Goal: Check status: Check status

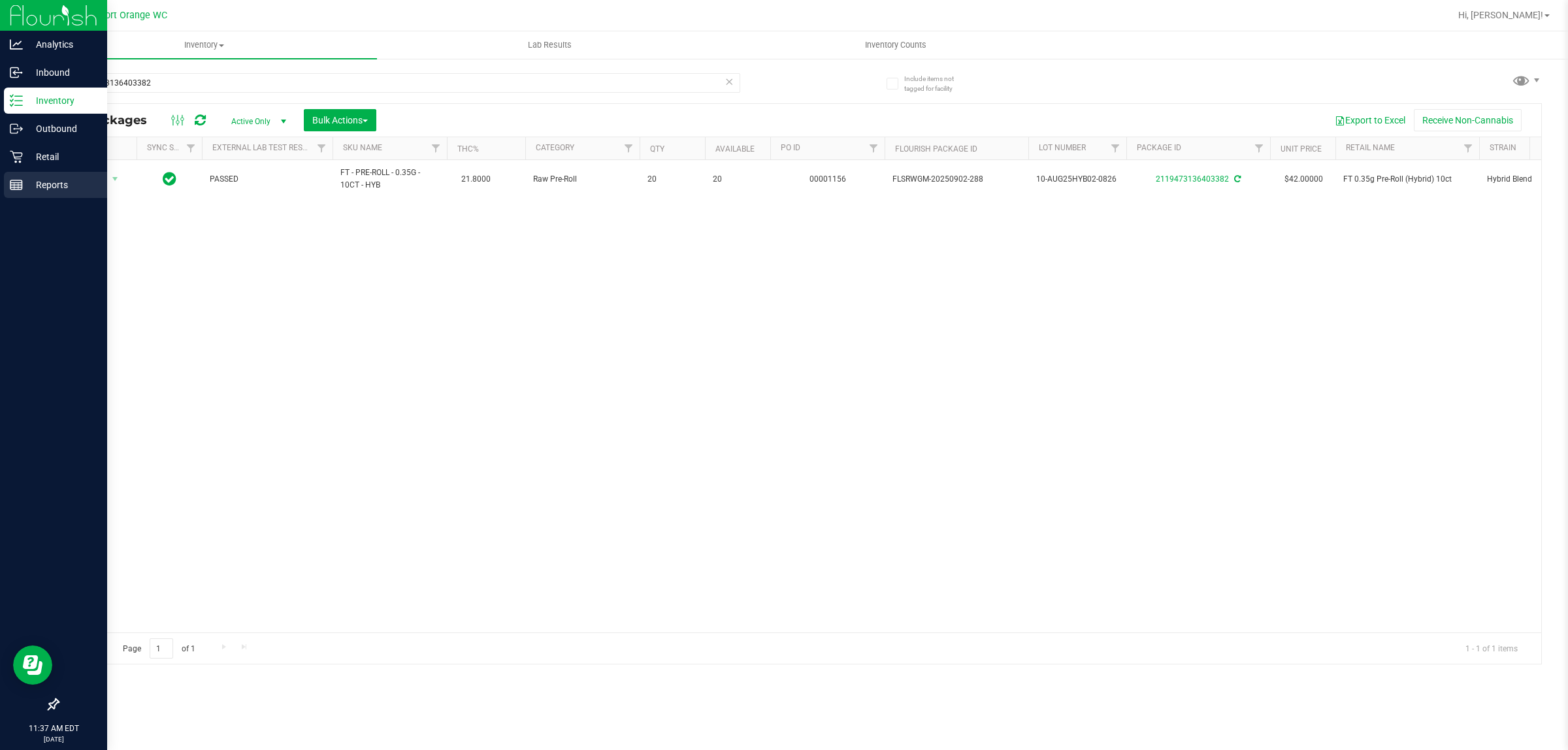
click at [1, 186] on link "Reports" at bounding box center [54, 186] width 108 height 28
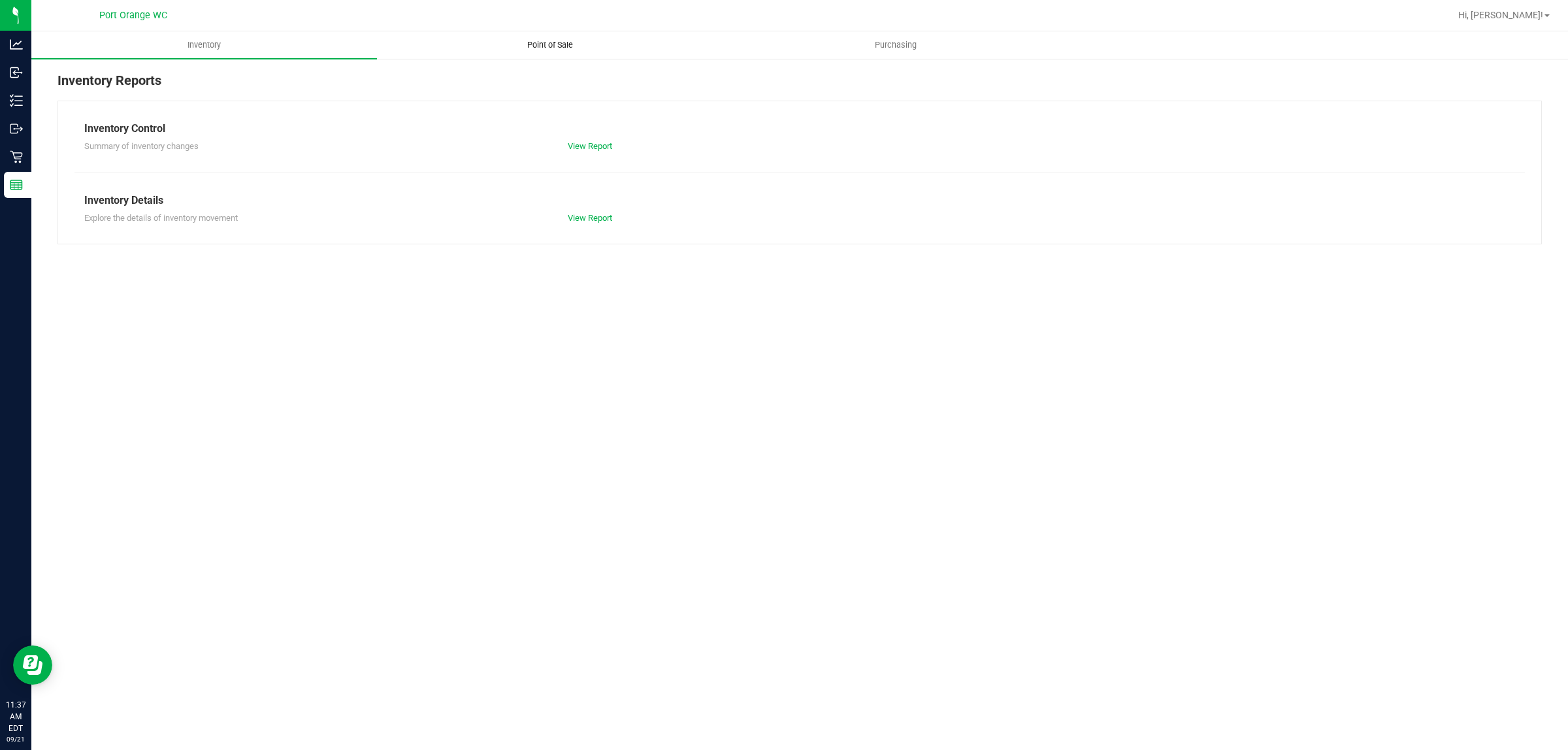
click at [562, 49] on span "Point of Sale" at bounding box center [550, 44] width 81 height 11
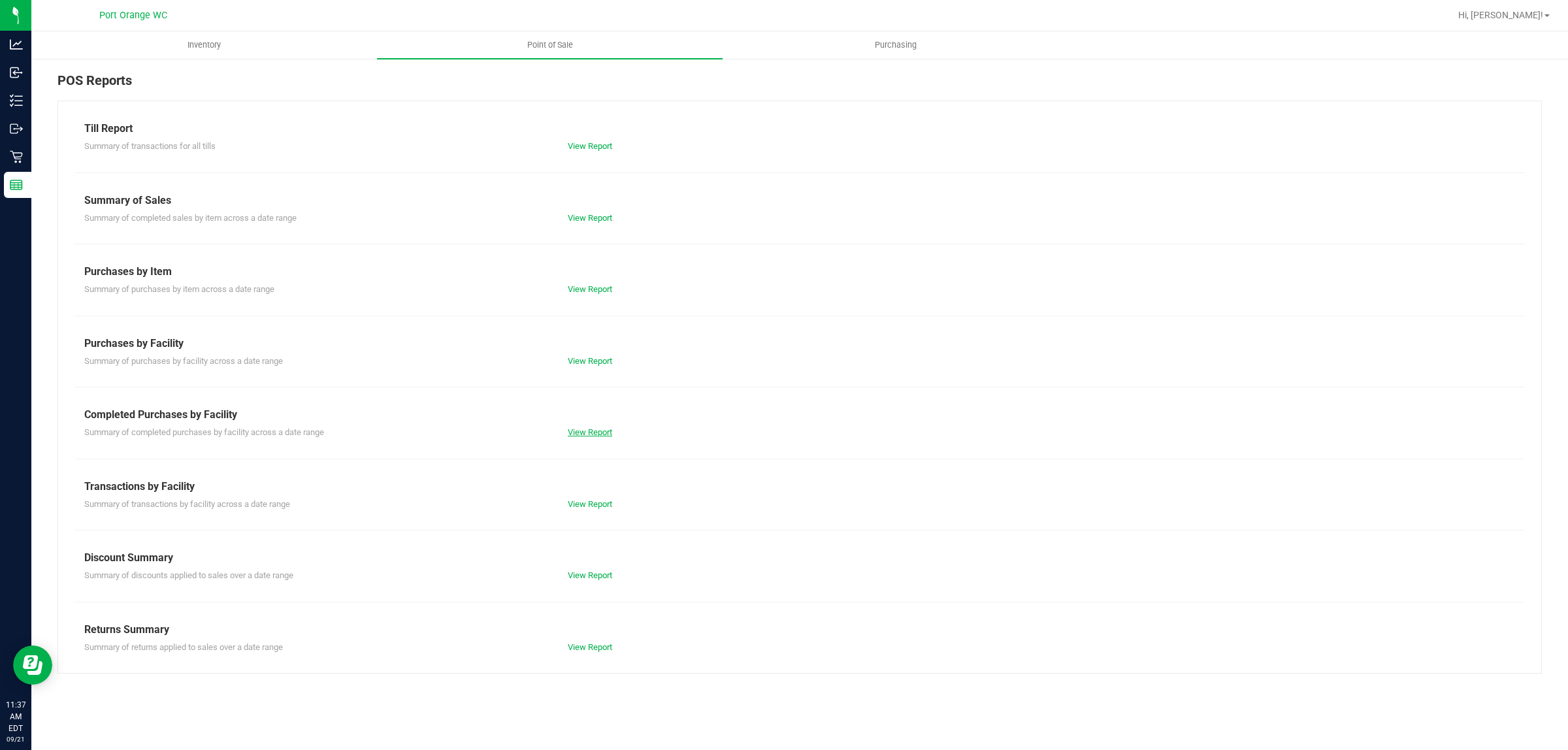
click at [603, 435] on link "View Report" at bounding box center [590, 432] width 44 height 10
